Goal: Task Accomplishment & Management: Use online tool/utility

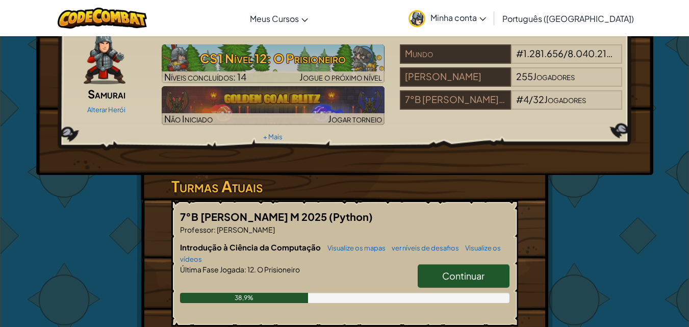
scroll to position [75, 0]
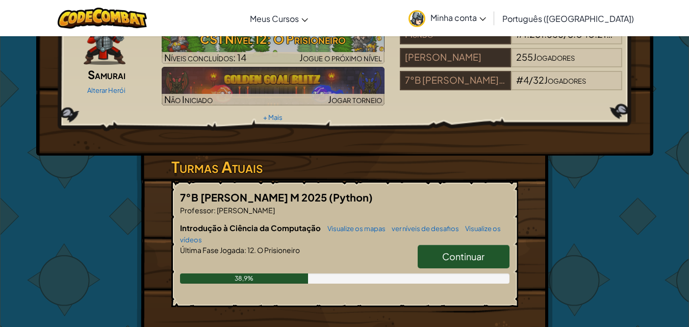
click at [438, 245] on link "Continuar" at bounding box center [464, 256] width 92 height 23
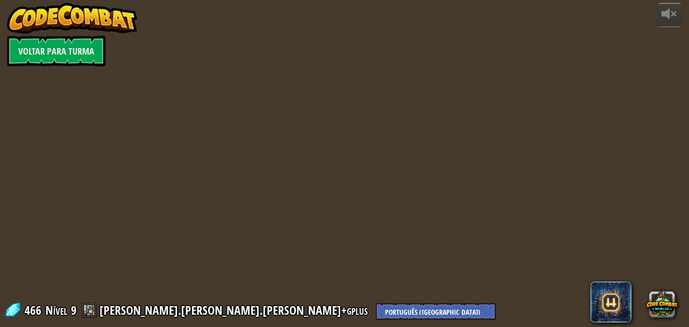
select select "pt-BR"
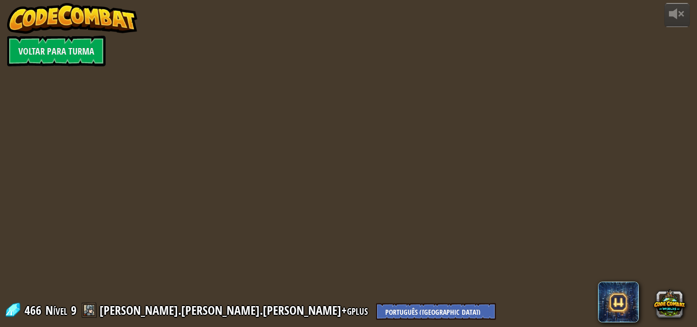
select select "pt-BR"
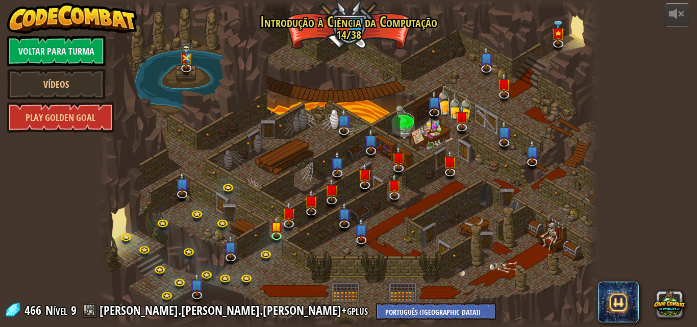
select select "pt-BR"
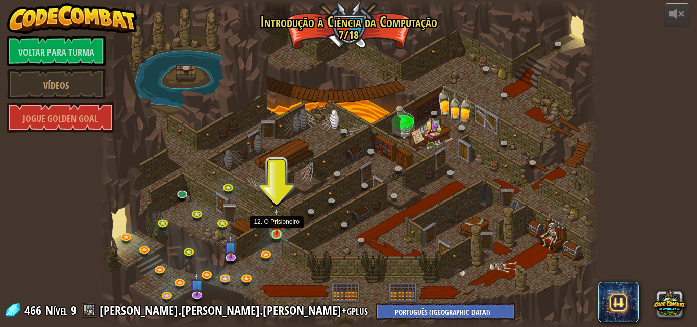
click at [273, 228] on img at bounding box center [276, 221] width 12 height 27
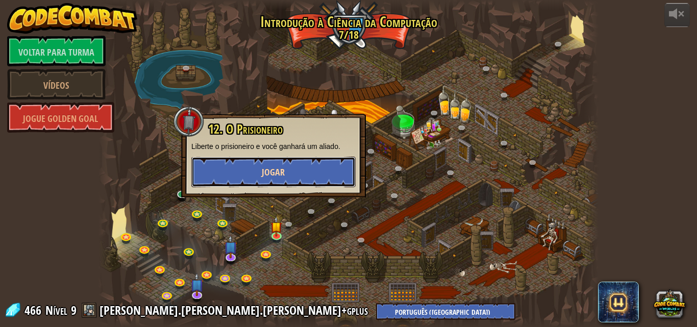
click at [295, 171] on button "Jogar" at bounding box center [273, 172] width 164 height 31
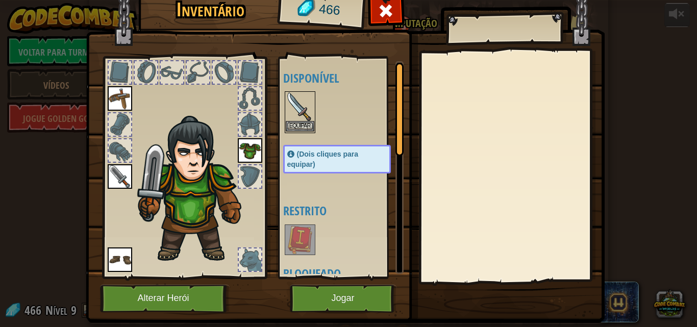
drag, startPoint x: 272, startPoint y: 110, endPoint x: 288, endPoint y: 109, distance: 15.3
click at [288, 109] on div "Inventário 466 Disponível [GEOGRAPHIC_DATA] [GEOGRAPHIC_DATA] [GEOGRAPHIC_DATA]…" at bounding box center [348, 155] width 519 height 337
click at [288, 109] on img at bounding box center [300, 106] width 29 height 29
click at [302, 123] on font "Equipar" at bounding box center [299, 126] width 21 height 6
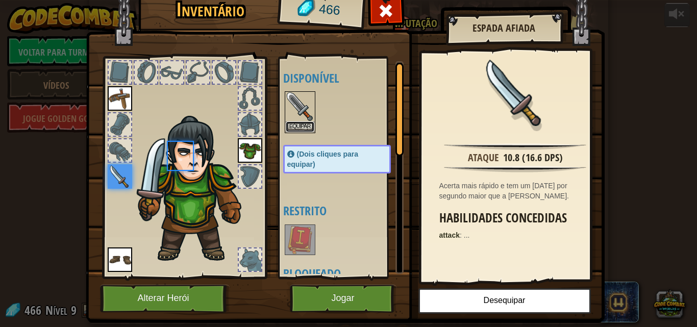
click at [302, 123] on font "Equipar" at bounding box center [299, 126] width 21 height 6
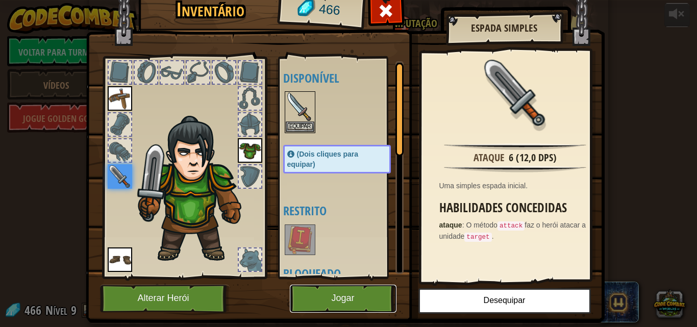
click at [349, 305] on button "Jogar" at bounding box center [343, 299] width 107 height 28
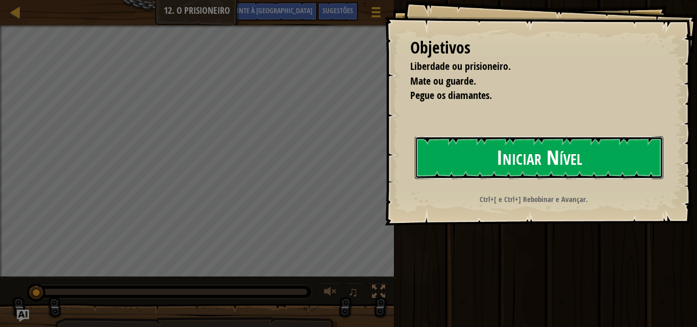
click at [494, 168] on button "Iniciar Nível" at bounding box center [539, 157] width 248 height 43
